Goal: Book appointment/travel/reservation

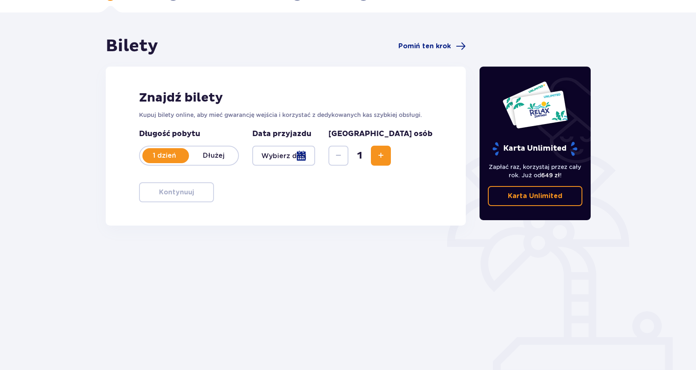
scroll to position [54, 0]
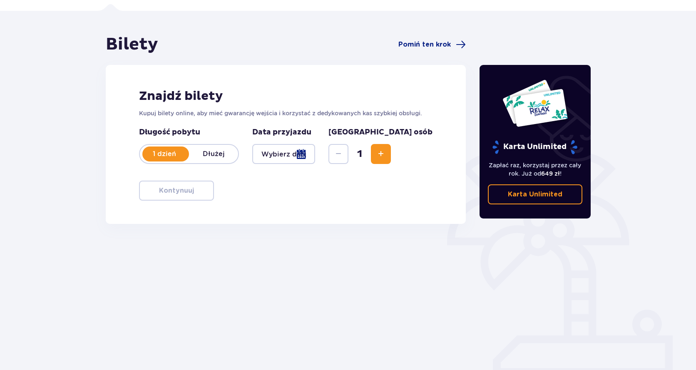
click at [305, 154] on div at bounding box center [283, 154] width 63 height 20
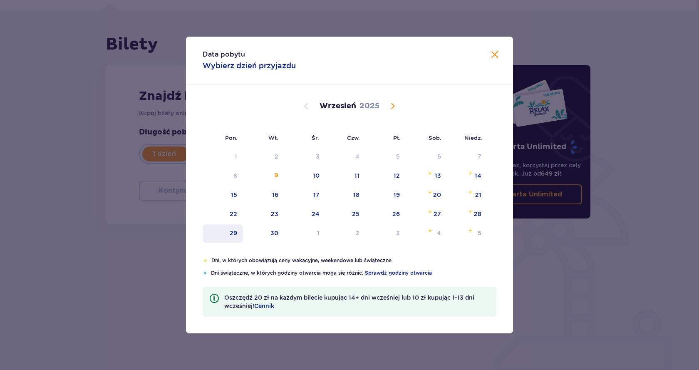
click at [233, 234] on div "29" at bounding box center [233, 233] width 7 height 8
type input "[DATE]"
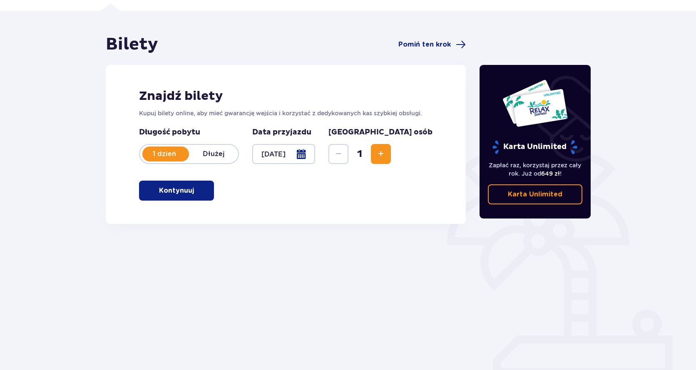
click at [391, 147] on button "Increase" at bounding box center [381, 154] width 20 height 20
drag, startPoint x: 208, startPoint y: 195, endPoint x: 190, endPoint y: 195, distance: 17.9
click at [204, 195] on button "Kontynuuj" at bounding box center [176, 191] width 75 height 20
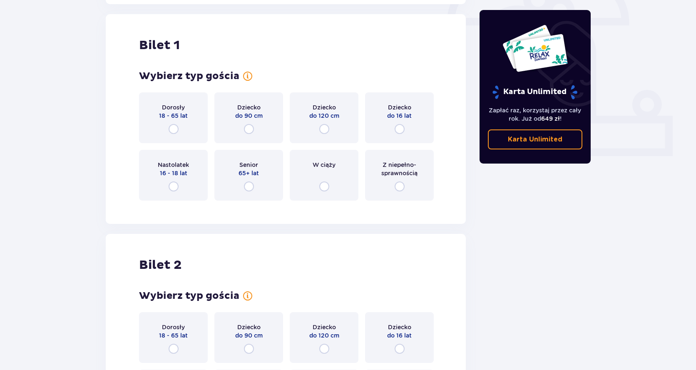
scroll to position [278, 0]
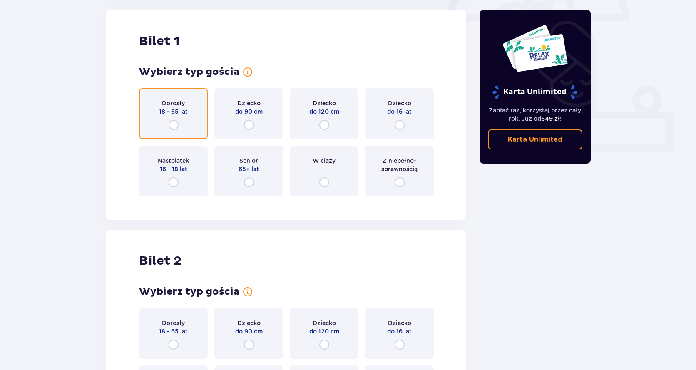
click at [173, 128] on input "radio" at bounding box center [173, 125] width 10 height 10
radio input "true"
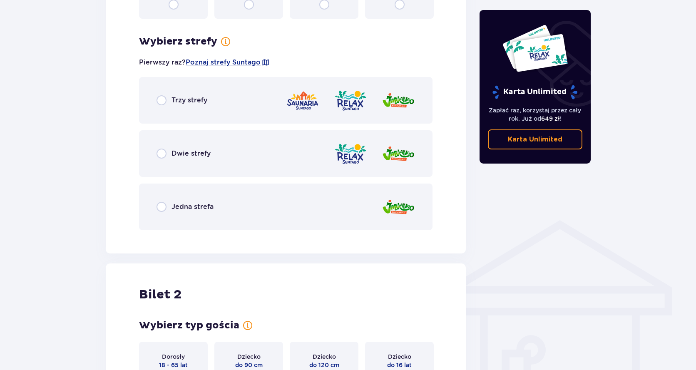
scroll to position [481, 0]
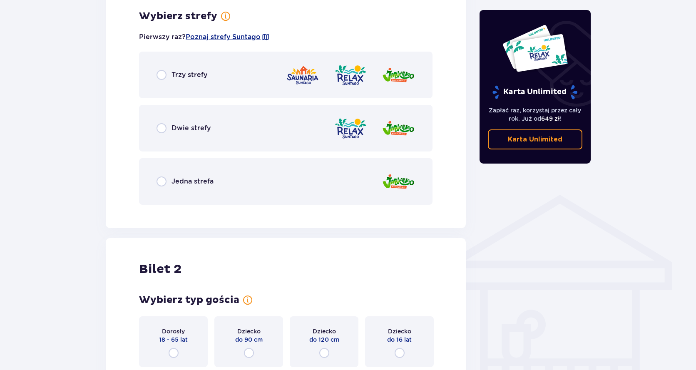
click at [161, 81] on div "Trzy strefy" at bounding box center [285, 75] width 293 height 47
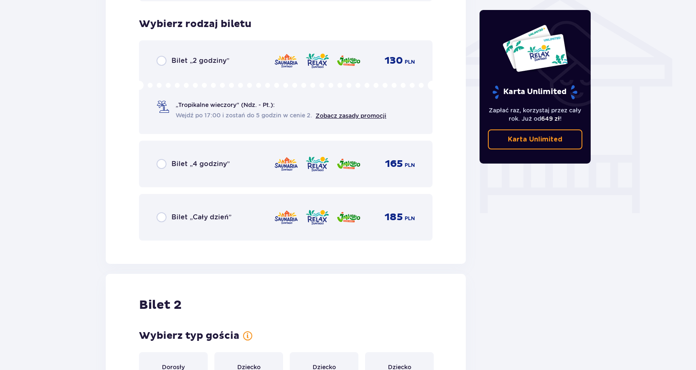
scroll to position [692, 0]
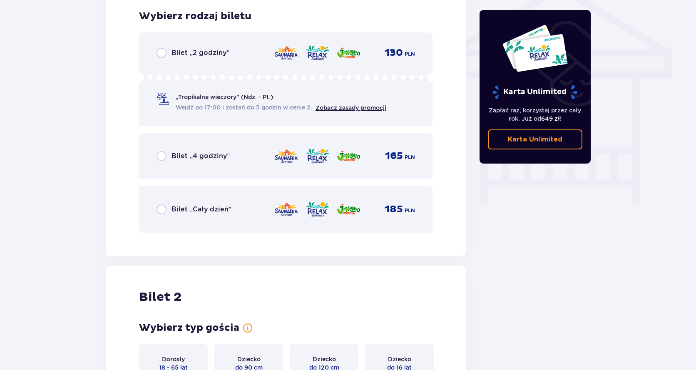
click at [201, 103] on p "Wejdź po 17:00 i zostań do 5 godzin w cenie 2." at bounding box center [246, 107] width 140 height 9
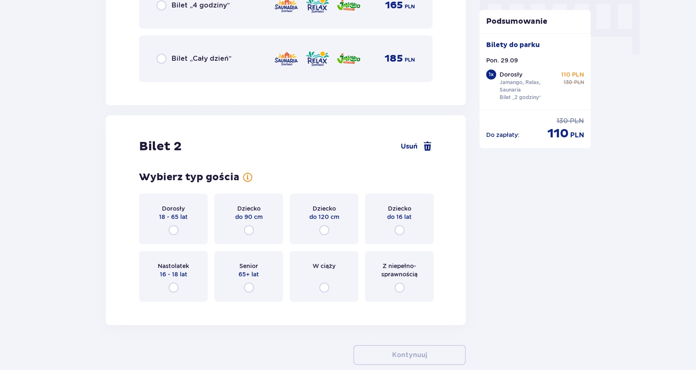
scroll to position [846, 0]
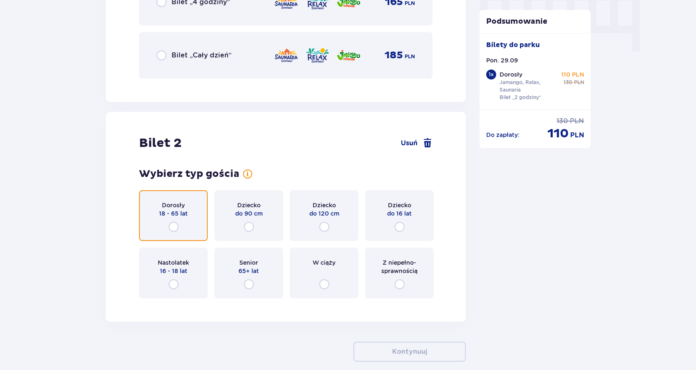
click at [173, 225] on input "radio" at bounding box center [173, 227] width 10 height 10
radio input "true"
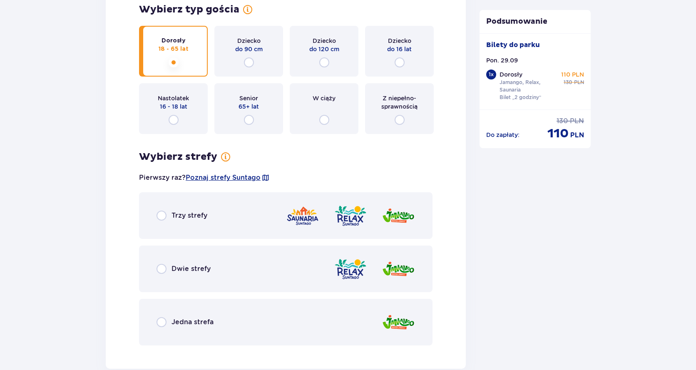
scroll to position [1057, 0]
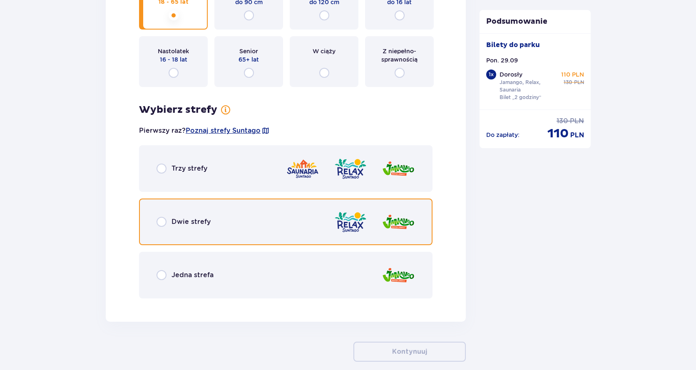
click at [162, 221] on input "radio" at bounding box center [161, 222] width 10 height 10
radio input "true"
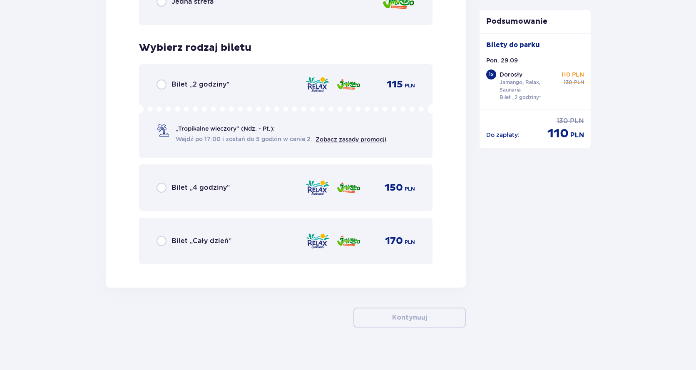
scroll to position [1338, 0]
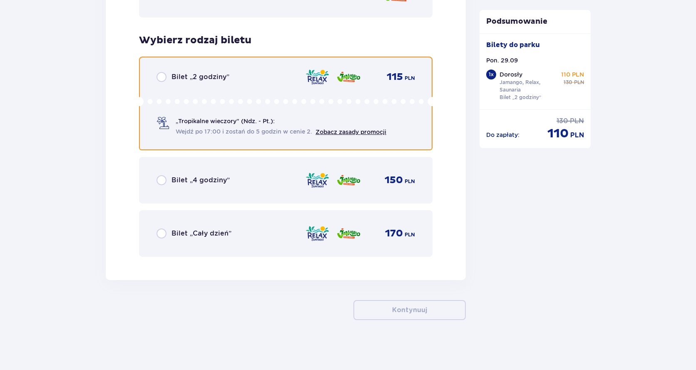
click at [164, 81] on input "radio" at bounding box center [161, 77] width 10 height 10
radio input "true"
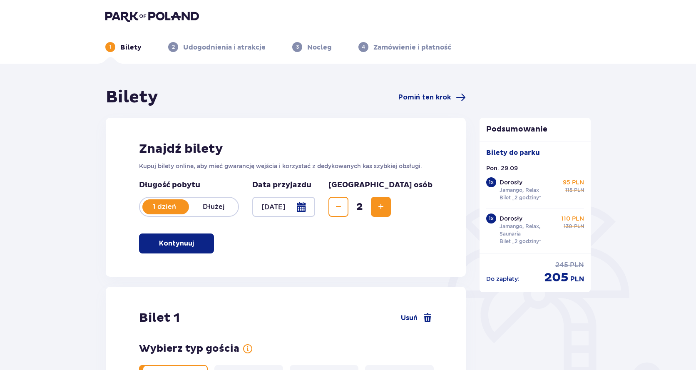
scroll to position [0, 0]
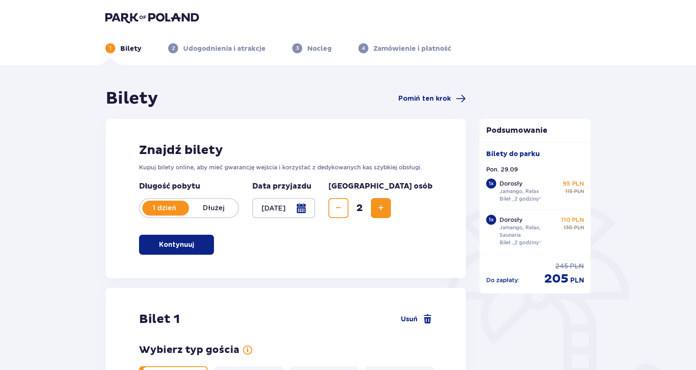
click at [137, 25] on div "1 Bilety 2 Udogodnienia i atrakcje 3 Nocleg 4 Zamówienie i płatność" at bounding box center [348, 38] width 498 height 30
click at [136, 20] on img at bounding box center [152, 18] width 94 height 12
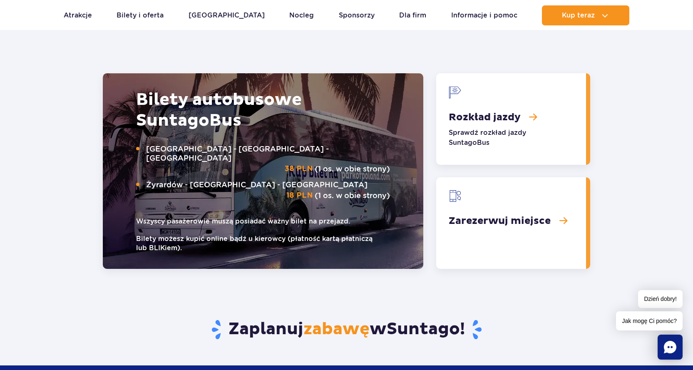
scroll to position [1040, 0]
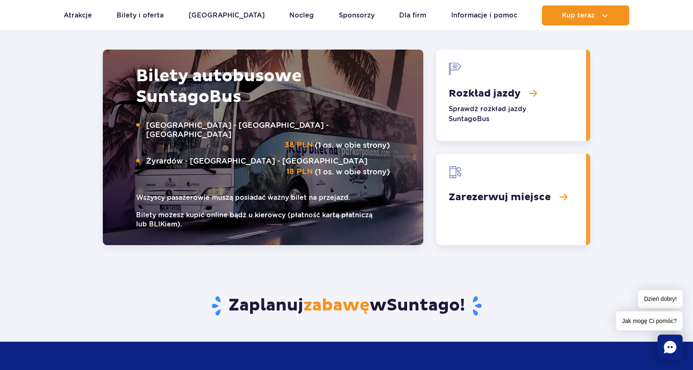
click at [491, 112] on link "Rozkład jazdy" at bounding box center [511, 96] width 150 height 92
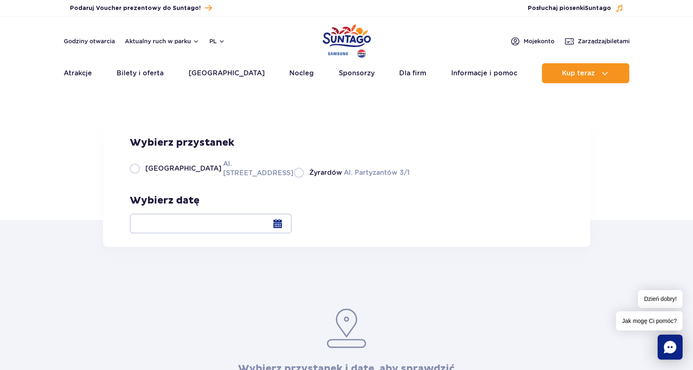
click at [135, 178] on label "Warszawa Al. [STREET_ADDRESS]" at bounding box center [207, 168] width 154 height 19
click at [135, 178] on input "Warszawa Al. Jerozolimskie 56" at bounding box center [134, 177] width 9 height 2
radio input "true"
click at [292, 224] on div at bounding box center [211, 223] width 162 height 20
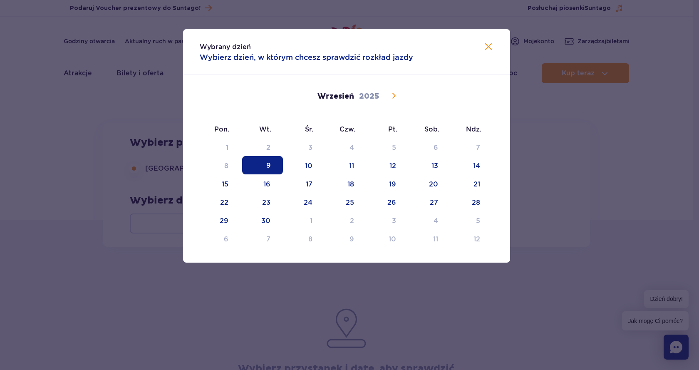
click at [387, 100] on span at bounding box center [393, 96] width 14 height 14
click at [228, 159] on span "6" at bounding box center [220, 165] width 41 height 18
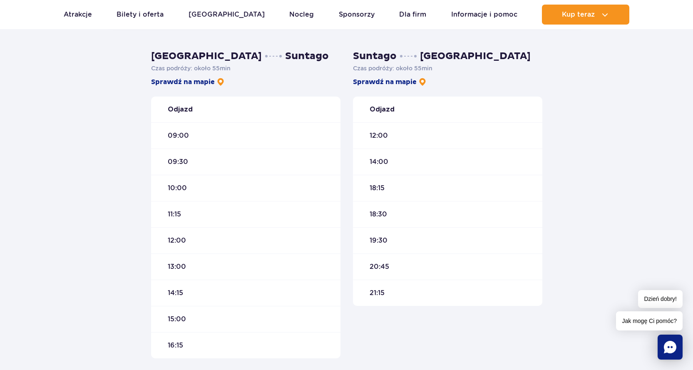
scroll to position [250, 0]
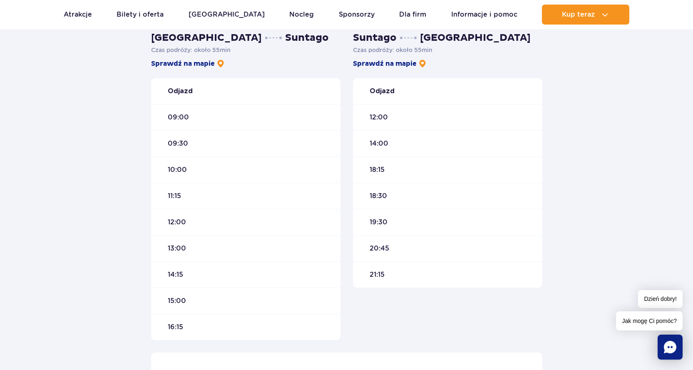
click at [182, 146] on span "09:30" at bounding box center [178, 143] width 20 height 9
click at [177, 142] on span "09:30" at bounding box center [178, 143] width 20 height 9
click at [233, 143] on div "09:30" at bounding box center [245, 143] width 189 height 26
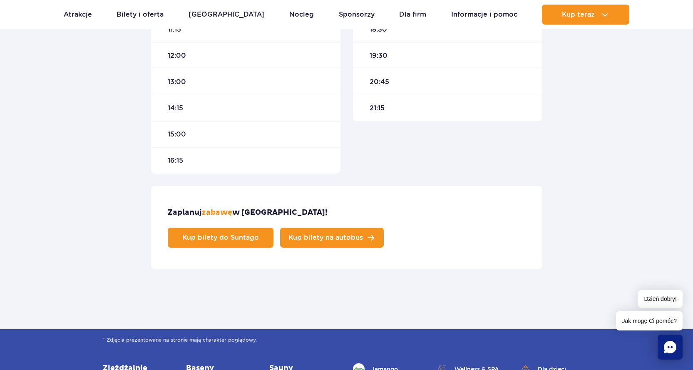
click at [363, 234] on span "Kup bilety na autobus" at bounding box center [325, 237] width 74 height 7
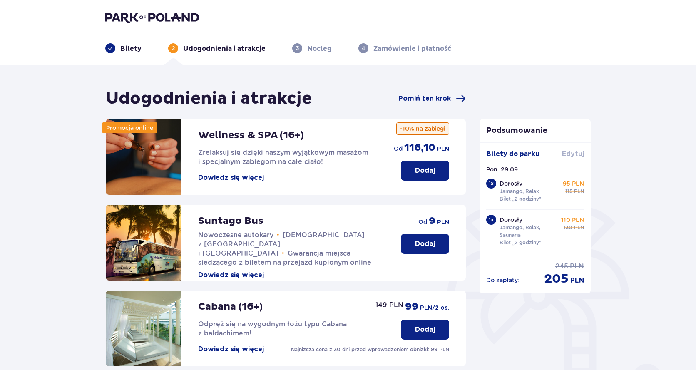
click at [566, 152] on span "Edytuj" at bounding box center [573, 153] width 22 height 9
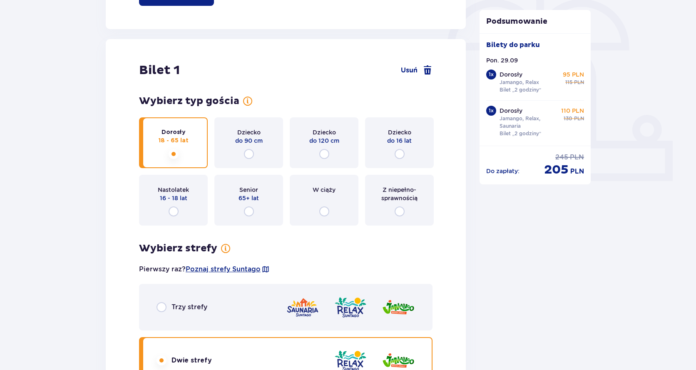
scroll to position [250, 0]
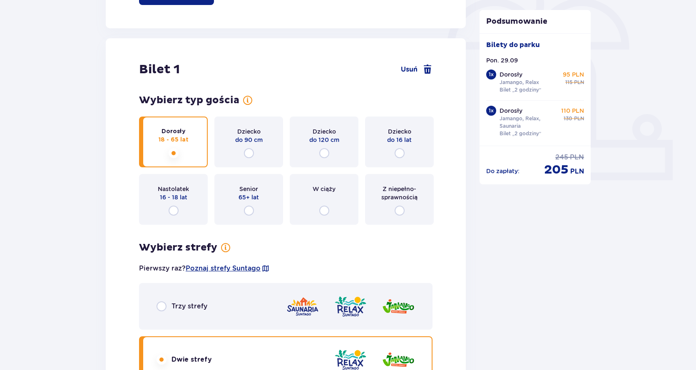
click at [429, 75] on div "Bilet 1 Usuń" at bounding box center [285, 70] width 293 height 16
click at [429, 72] on span at bounding box center [427, 69] width 10 height 10
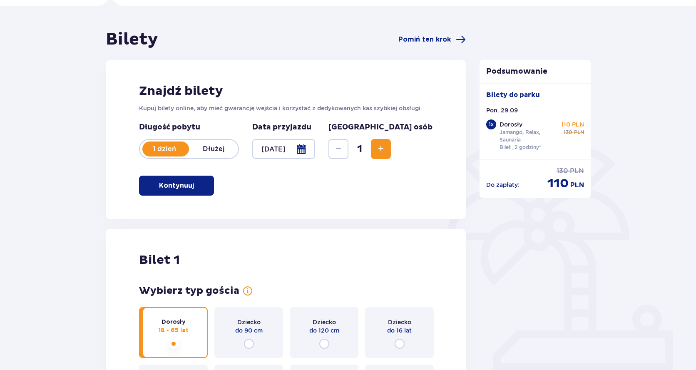
scroll to position [46, 0]
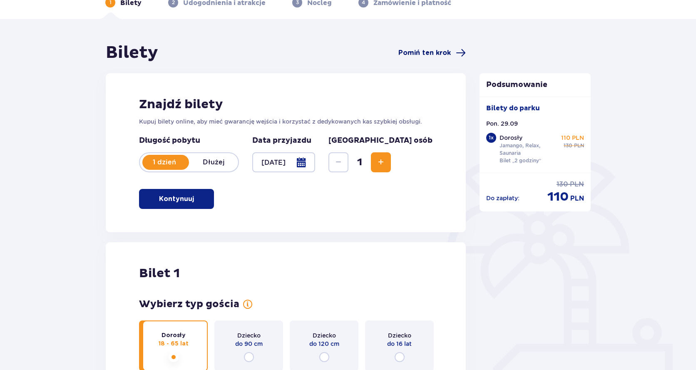
click at [435, 51] on span "Pomiń ten krok" at bounding box center [424, 52] width 52 height 9
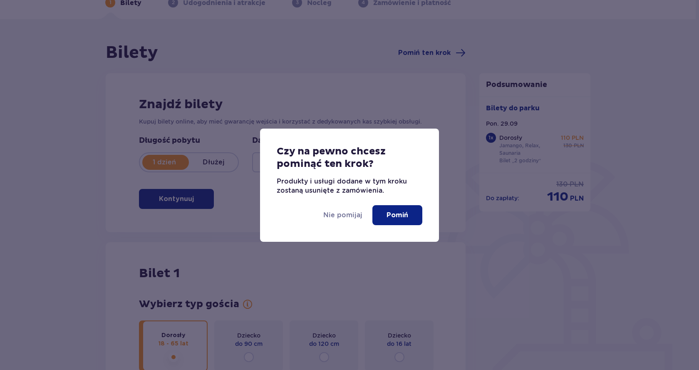
click at [396, 216] on p "Pomiń" at bounding box center [397, 214] width 22 height 9
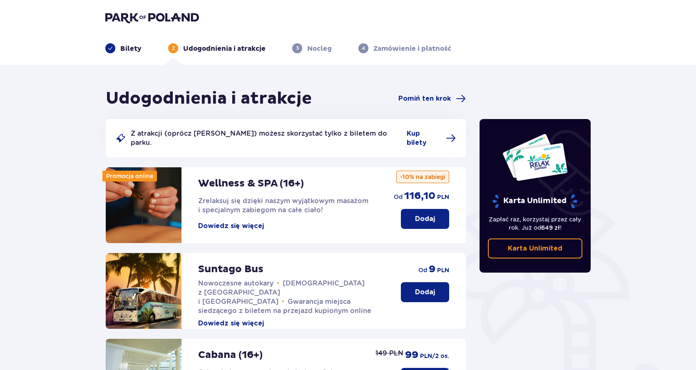
click at [424, 287] on p "Dodaj" at bounding box center [425, 291] width 20 height 9
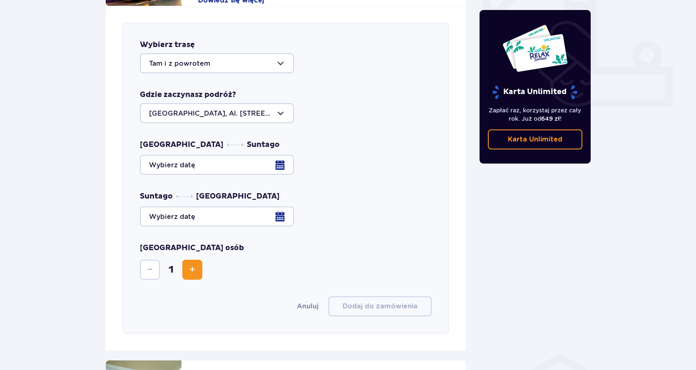
scroll to position [327, 0]
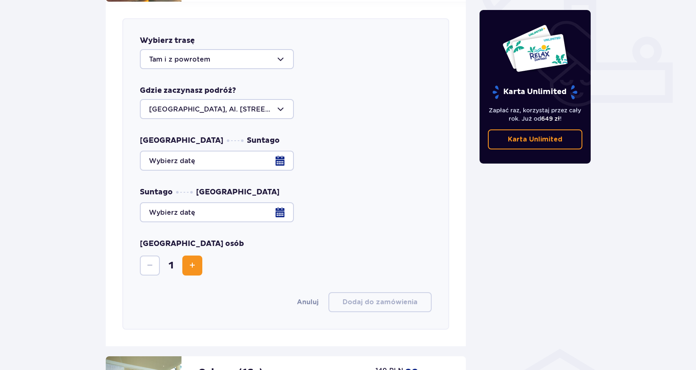
click at [230, 154] on div at bounding box center [286, 161] width 292 height 20
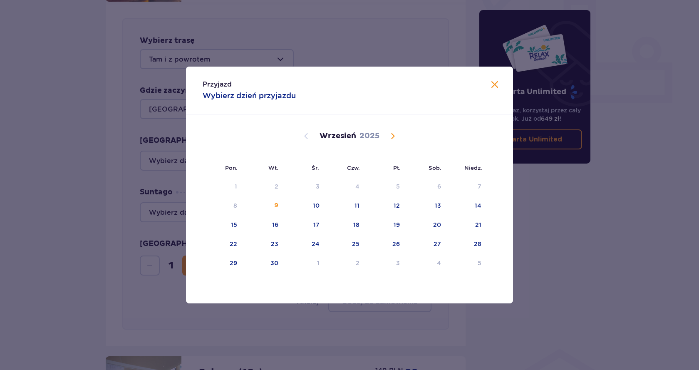
click at [399, 137] on div "[DATE]" at bounding box center [349, 136] width 275 height 10
click at [388, 137] on span "Calendar" at bounding box center [393, 136] width 10 height 10
click at [233, 206] on div "6" at bounding box center [223, 206] width 41 height 18
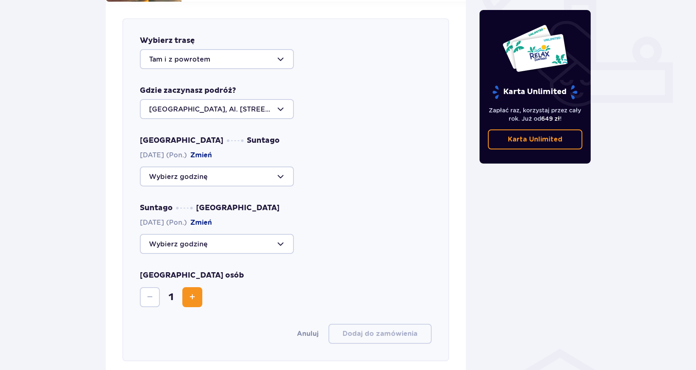
click at [220, 171] on div at bounding box center [217, 176] width 154 height 20
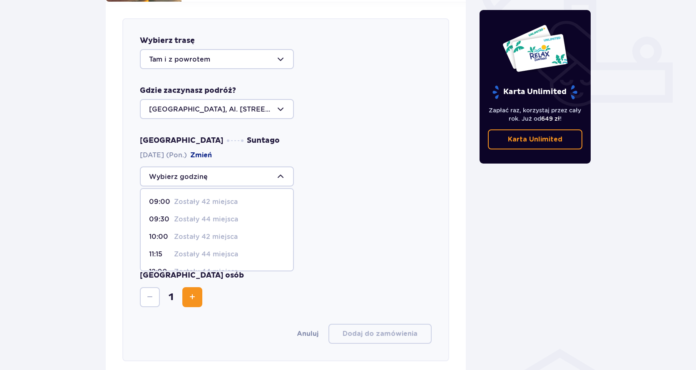
click at [235, 215] on p "Zostały 44 miejsca" at bounding box center [206, 219] width 64 height 9
type input "09:30"
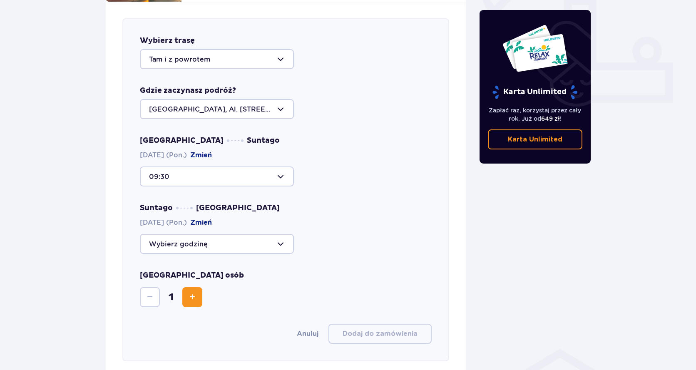
click at [215, 236] on div at bounding box center [217, 244] width 154 height 20
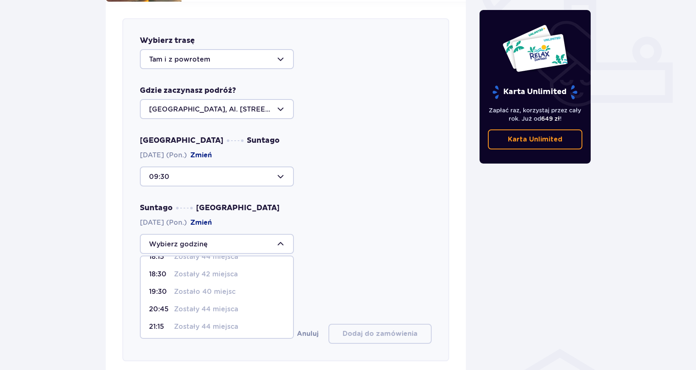
scroll to position [49, 0]
click at [189, 303] on p "Zostały 44 miejsca" at bounding box center [206, 307] width 64 height 9
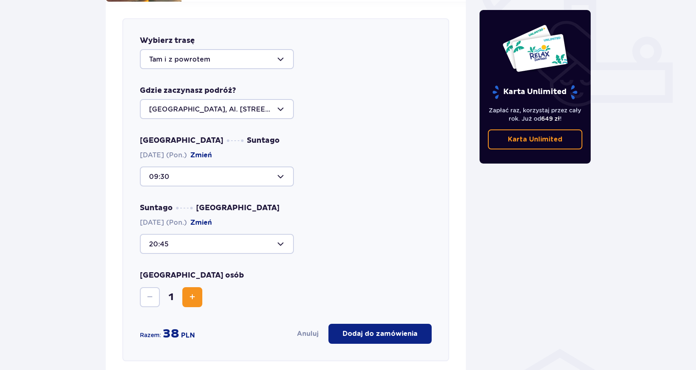
click at [189, 292] on span "Increase" at bounding box center [192, 297] width 10 height 10
click at [149, 292] on span "Decrease" at bounding box center [150, 297] width 10 height 10
click at [213, 237] on div at bounding box center [217, 244] width 154 height 20
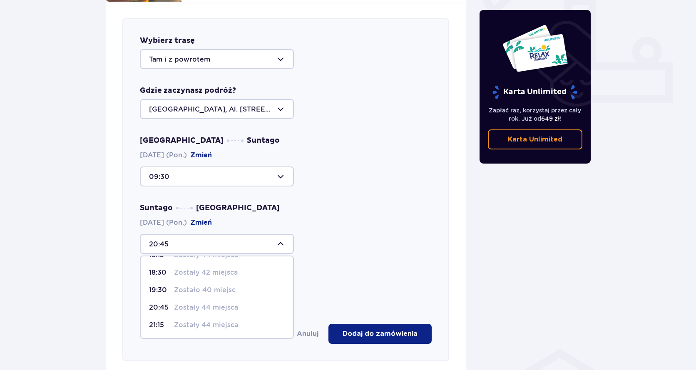
click at [191, 285] on p "Zostało 40 miejsc" at bounding box center [205, 289] width 62 height 9
type input "19:30"
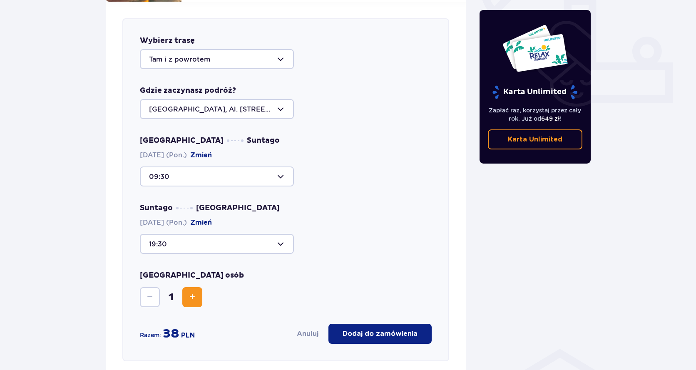
click at [233, 166] on div at bounding box center [217, 176] width 154 height 20
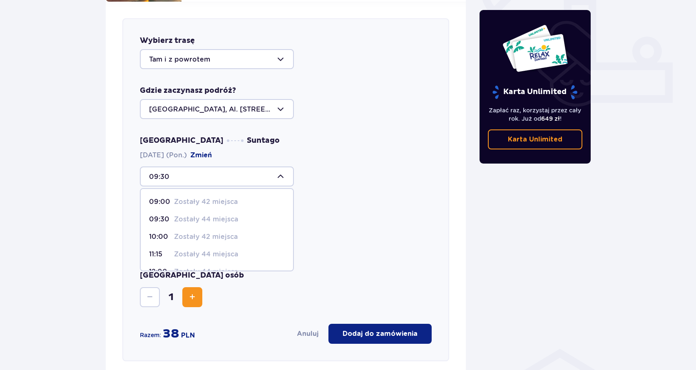
click at [203, 197] on p "Zostały 42 miejsca" at bounding box center [206, 201] width 64 height 9
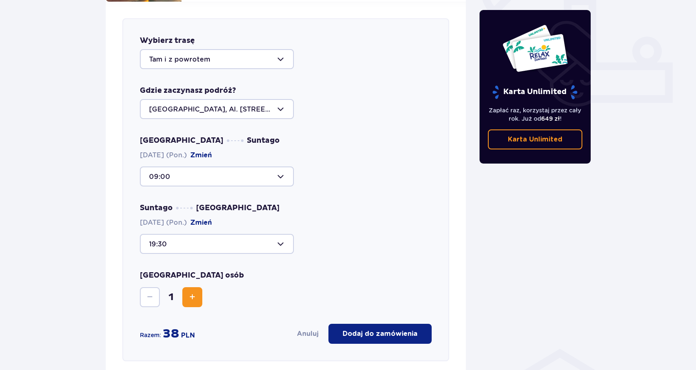
click at [227, 167] on div at bounding box center [217, 176] width 154 height 20
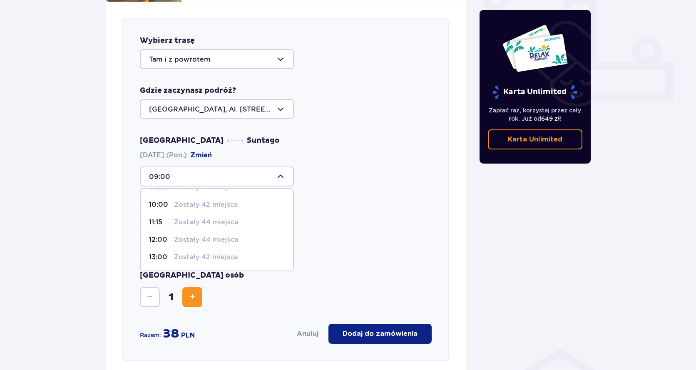
scroll to position [83, 0]
click at [193, 219] on p "Zostały 44 miejsca" at bounding box center [206, 223] width 64 height 9
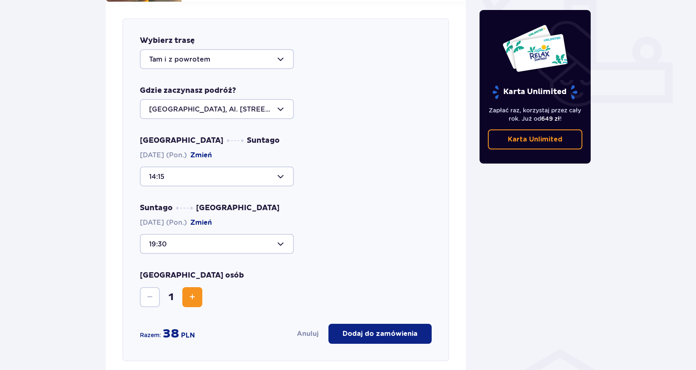
click at [236, 169] on div at bounding box center [217, 176] width 154 height 20
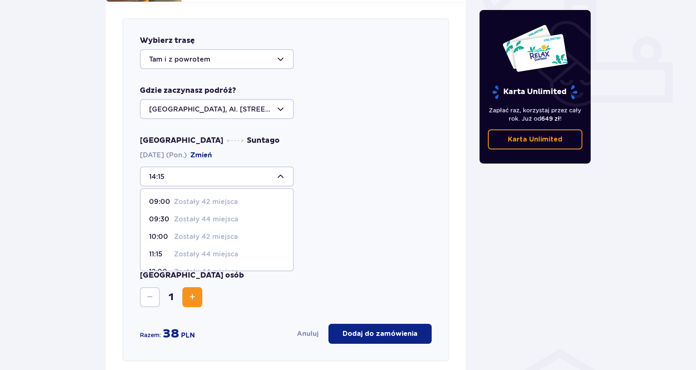
click at [208, 193] on span "09:00 Zostały 42 miejsca" at bounding box center [217, 201] width 152 height 17
type input "09:00"
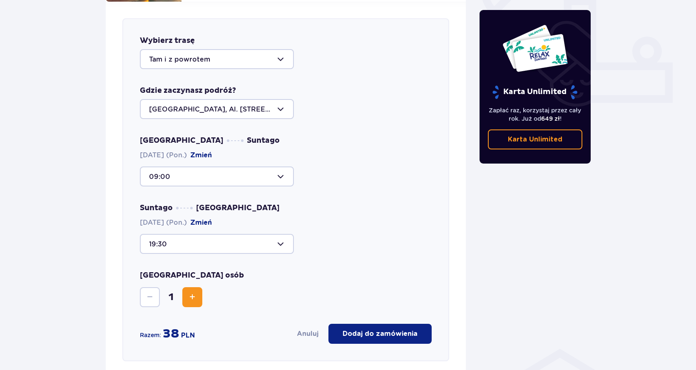
click at [231, 166] on div at bounding box center [217, 176] width 154 height 20
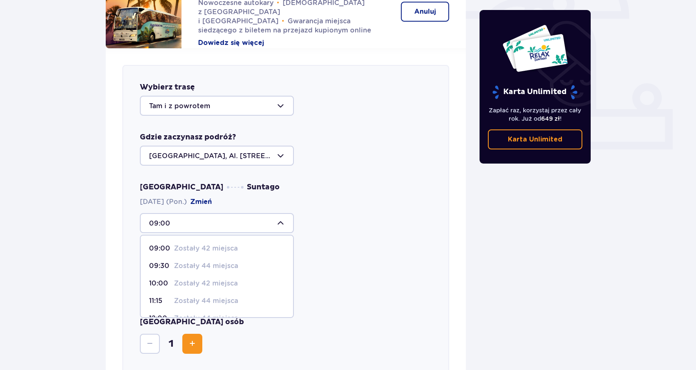
scroll to position [285, 0]
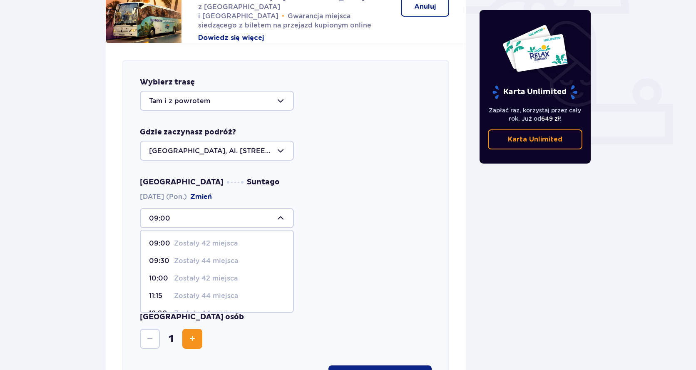
click at [224, 239] on p "Zostały 42 miejsca" at bounding box center [206, 243] width 64 height 9
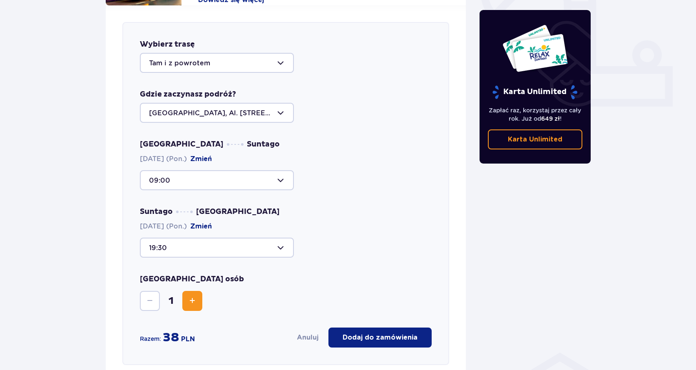
scroll to position [410, 0]
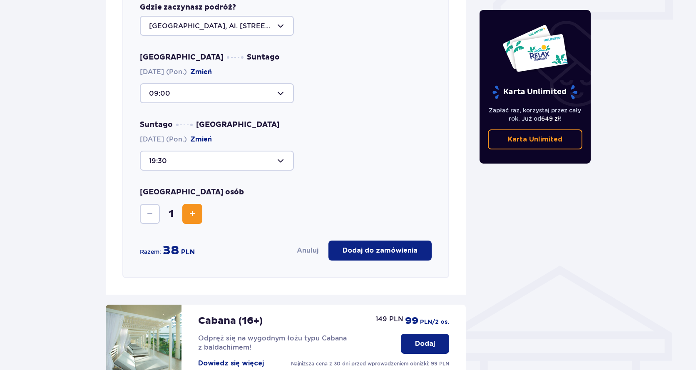
click at [195, 209] on span "Increase" at bounding box center [192, 214] width 10 height 10
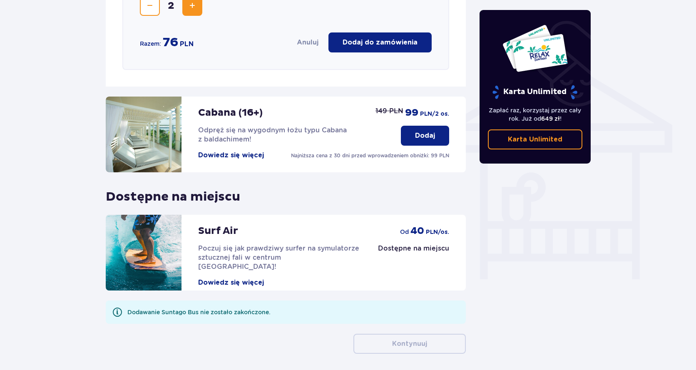
scroll to position [644, 0]
